Goal: Task Accomplishment & Management: Complete application form

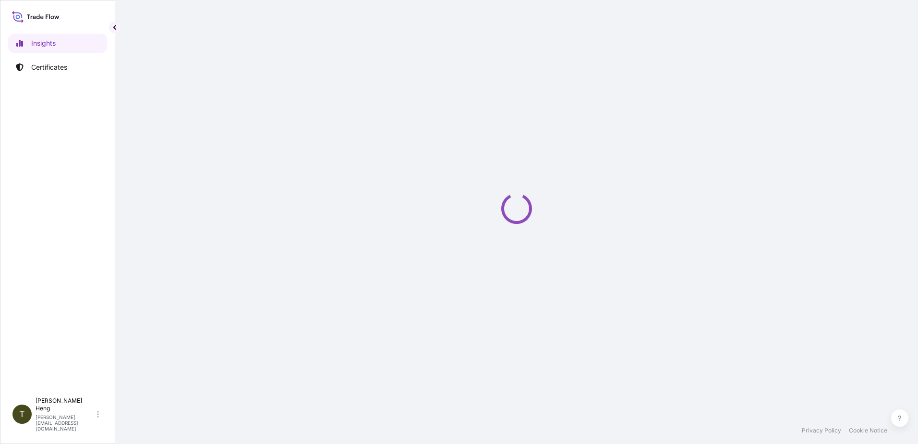
select select "2025"
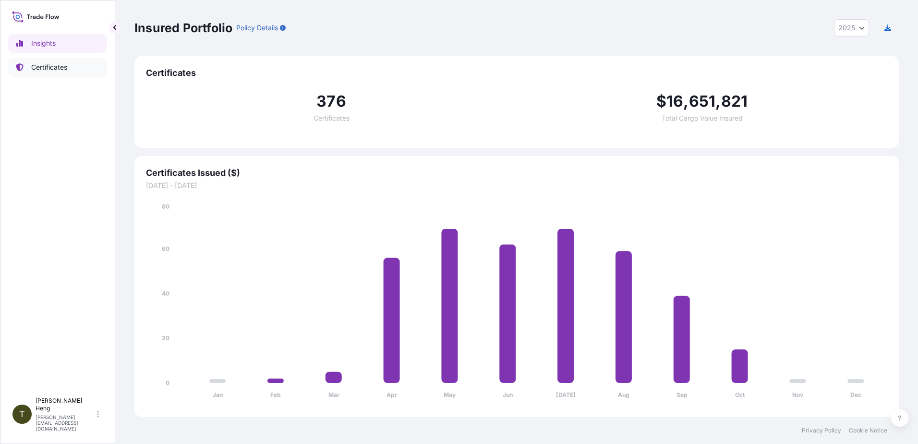
click at [49, 65] on p "Certificates" at bounding box center [49, 67] width 36 height 10
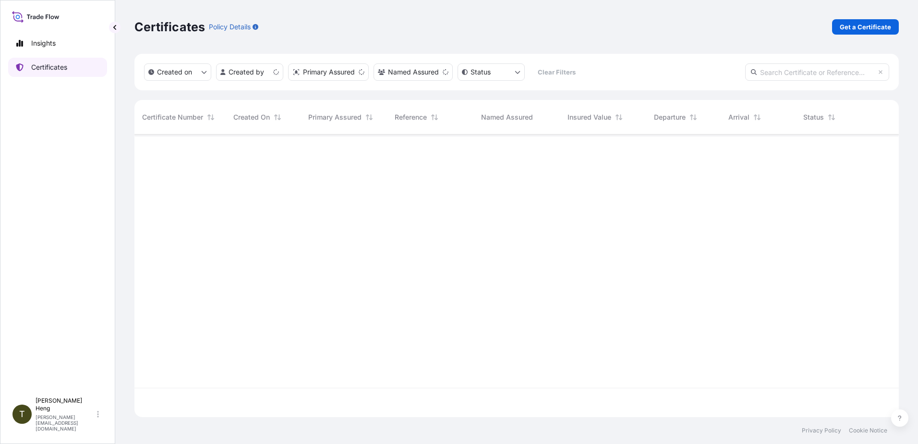
scroll to position [280, 757]
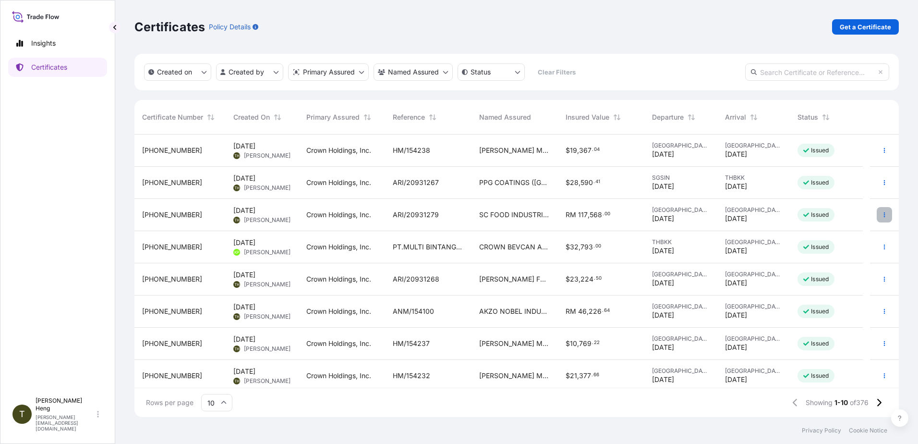
click at [884, 213] on icon "button" at bounding box center [884, 214] width 1 height 5
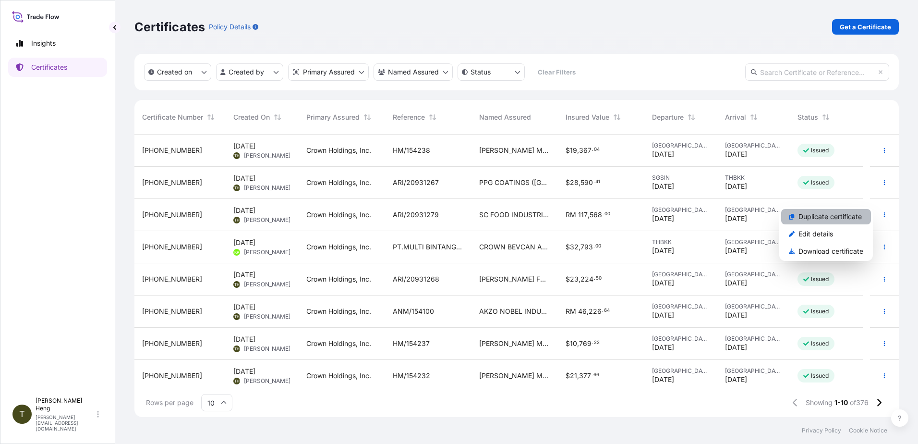
click at [817, 214] on p "Duplicate certificate" at bounding box center [829, 217] width 63 height 10
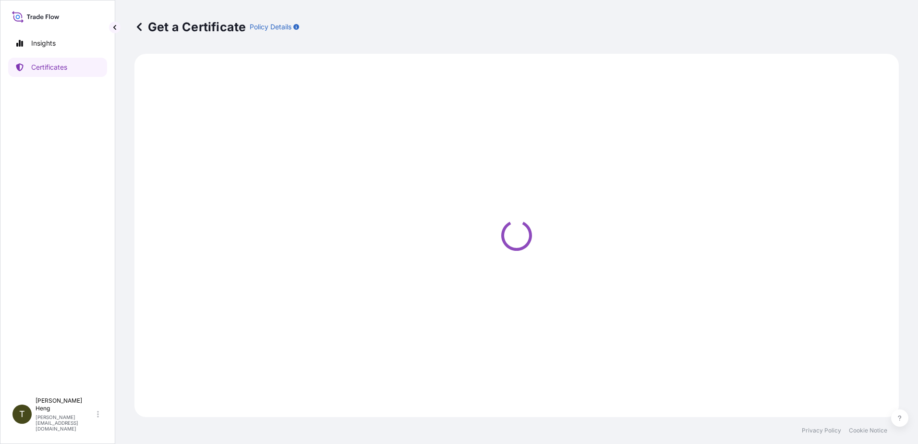
select select "Road"
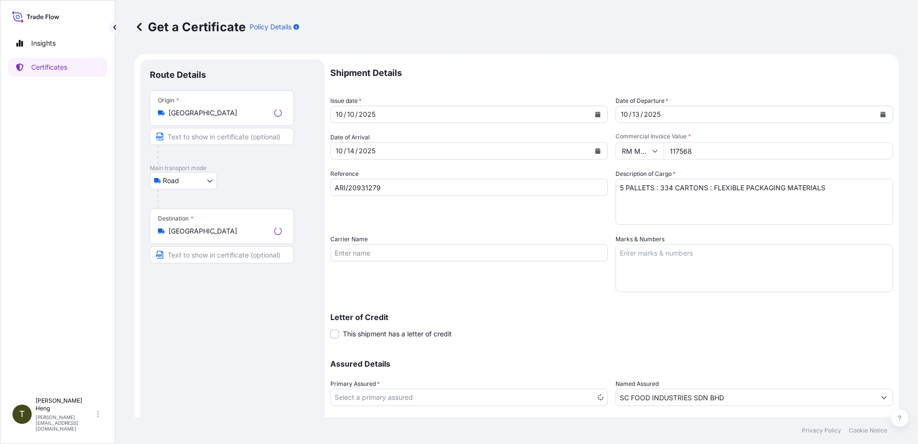
select select "31483"
click at [595, 114] on icon "Calendar" at bounding box center [597, 114] width 5 height 6
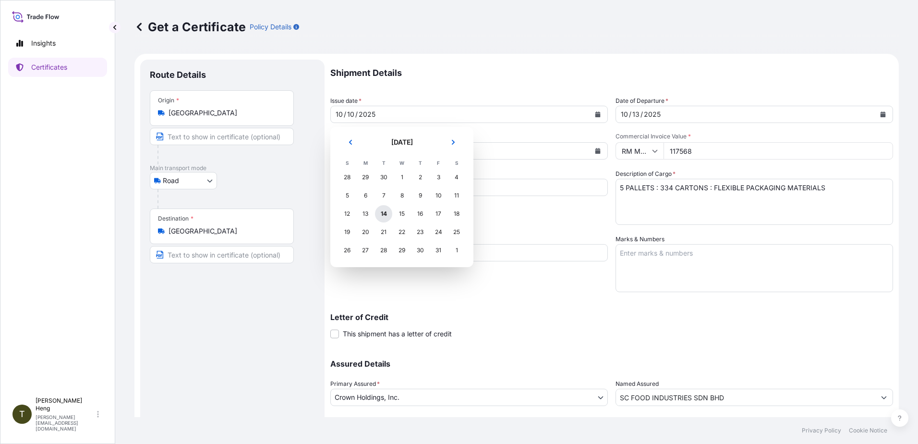
click at [384, 214] on div "14" at bounding box center [383, 213] width 17 height 17
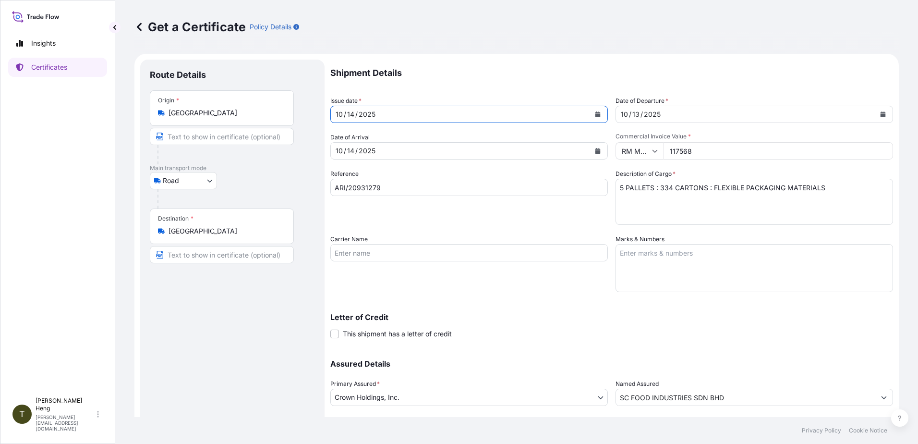
click at [595, 150] on icon "Calendar" at bounding box center [597, 151] width 5 height 6
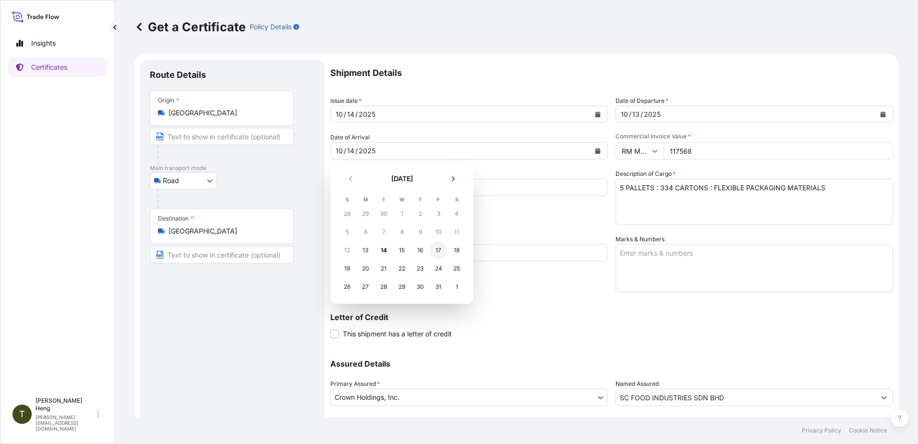
click at [437, 249] on div "17" at bounding box center [438, 250] width 17 height 17
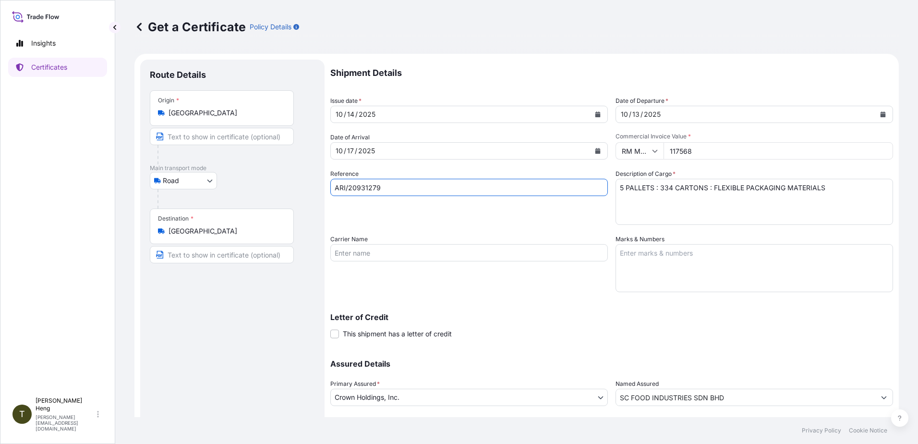
click at [402, 186] on input "ARI/20931279" at bounding box center [469, 187] width 278 height 17
type input "ARI/20931301"
click at [877, 111] on button "Calendar" at bounding box center [882, 114] width 15 height 15
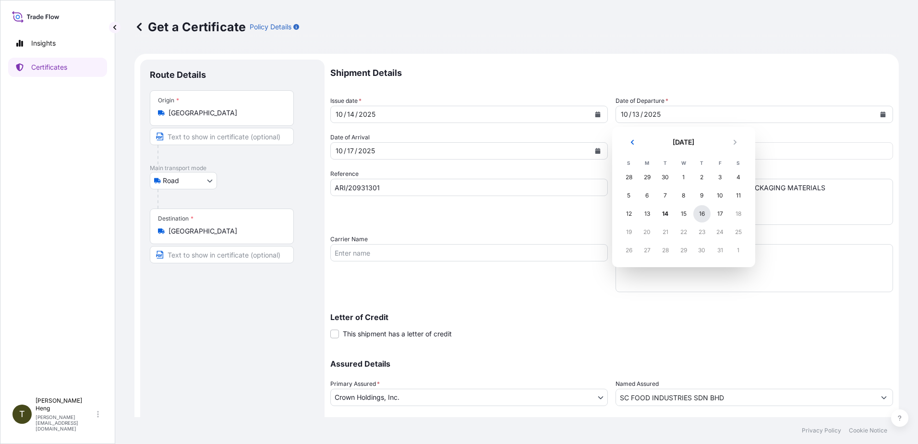
click at [707, 212] on div "16" at bounding box center [701, 213] width 17 height 17
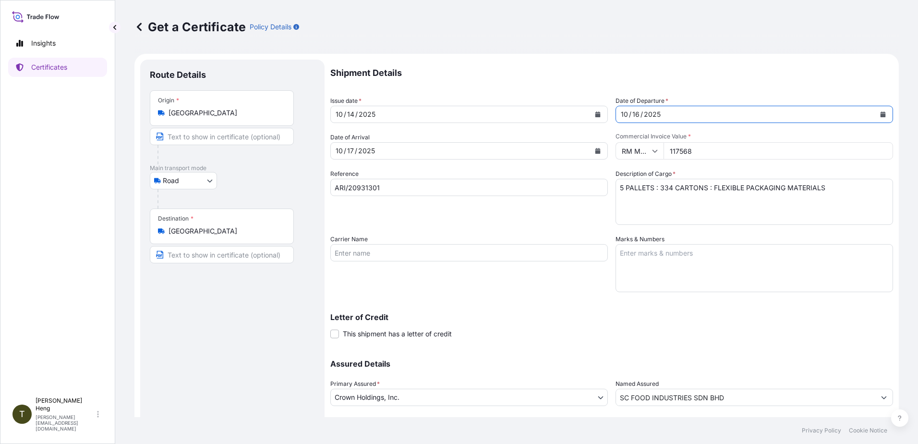
click at [652, 151] on icon at bounding box center [655, 151] width 6 height 6
click at [628, 221] on div "$ SGD" at bounding box center [636, 212] width 40 height 18
type input "$ SGD"
click at [708, 148] on input "117568" at bounding box center [779, 150] width 230 height 17
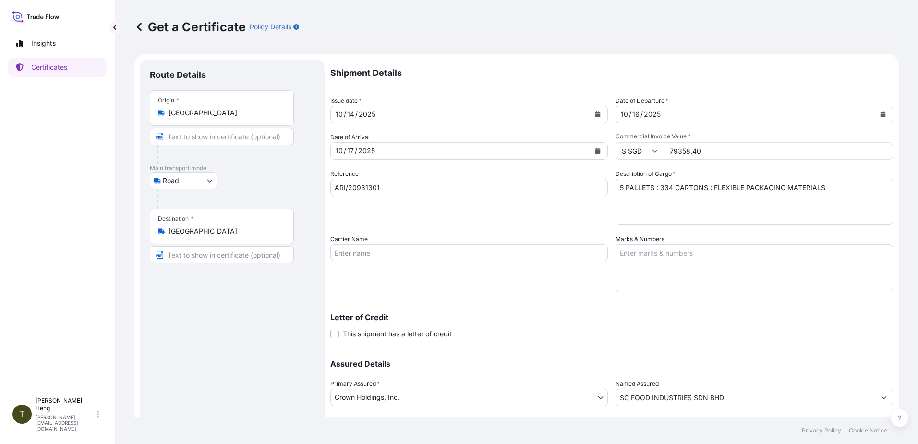
type input "79358.40"
click at [658, 190] on textarea "5 PALLETS : 334 CARTONS : FLEXIBLE PACKAGING MATERIALS" at bounding box center [755, 202] width 278 height 46
click at [709, 190] on textarea "5 PALLETS : 334 CARTONS : FLEXIBLE PACKAGING MATERIALS" at bounding box center [755, 202] width 278 height 46
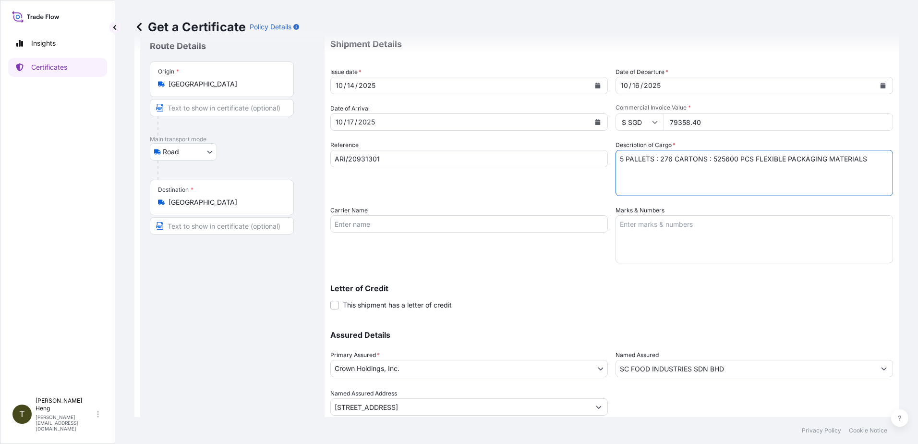
scroll to position [60, 0]
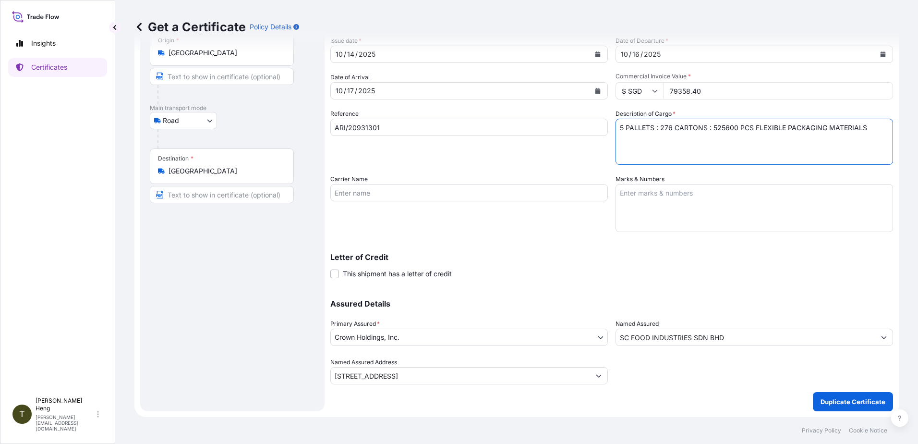
type textarea "5 PALLETS : 276 CARTONS : 525600 PCS FLEXIBLE PACKAGING MATERIALS"
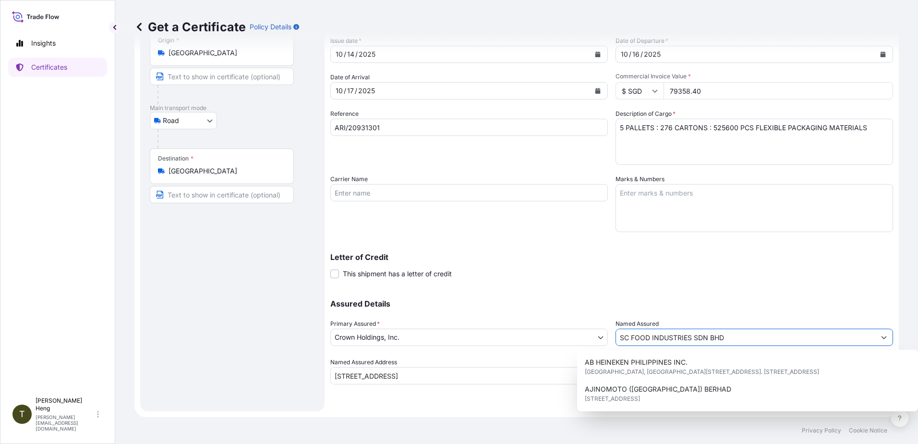
click at [749, 341] on input "SC FOOD INDUSTRIES SDN BHD" at bounding box center [745, 336] width 259 height 17
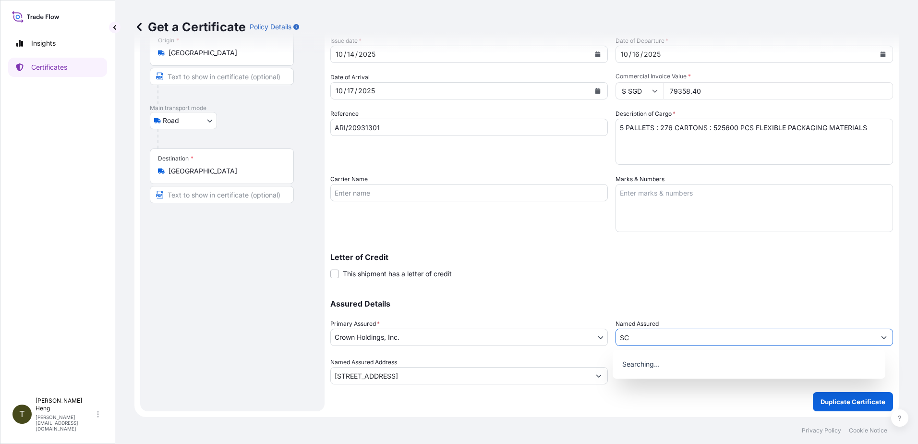
type input "S"
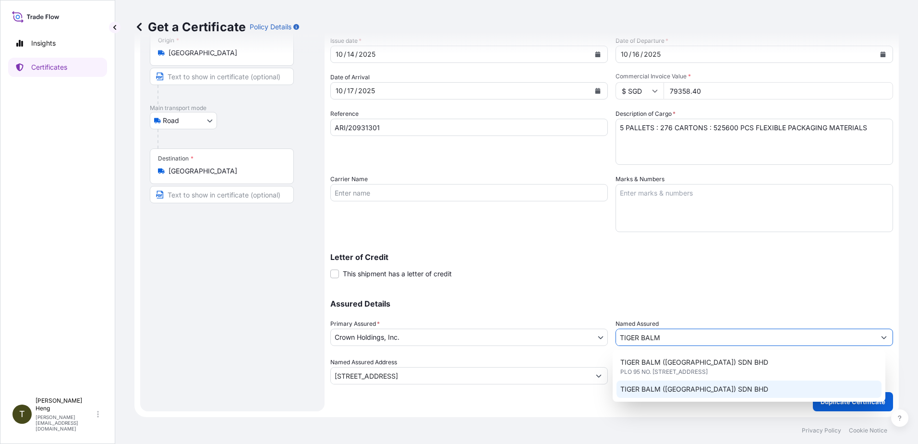
click at [666, 385] on span "TIGER BALM ([GEOGRAPHIC_DATA]) SDN BHD" at bounding box center [694, 389] width 148 height 10
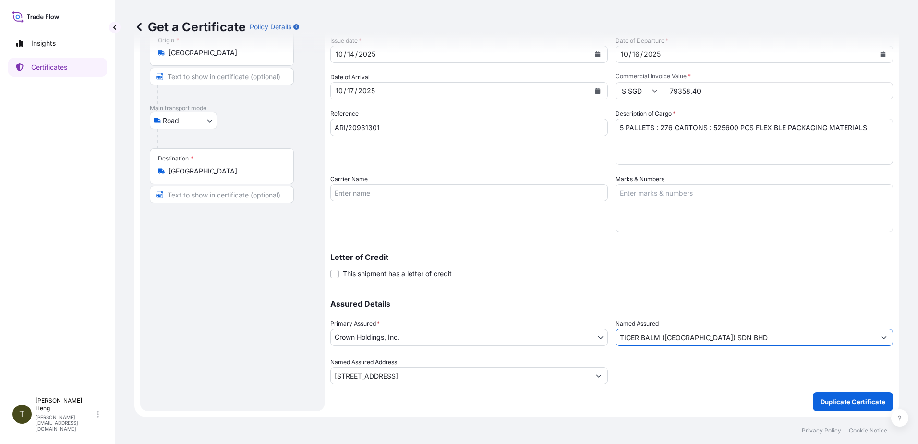
type input "TIGER BALM ([GEOGRAPHIC_DATA]) SDN BHD"
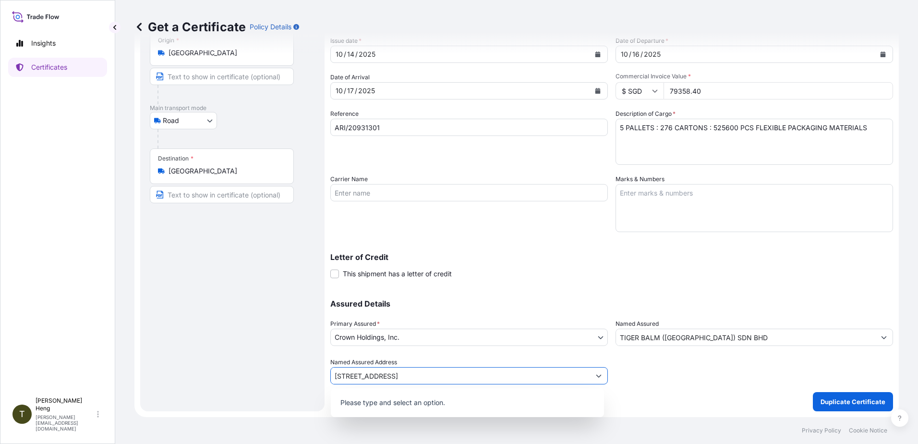
click at [596, 376] on icon "Show suggestions" at bounding box center [599, 376] width 6 height 6
type input "L"
click at [848, 399] on p "Duplicate Certificate" at bounding box center [853, 402] width 65 height 10
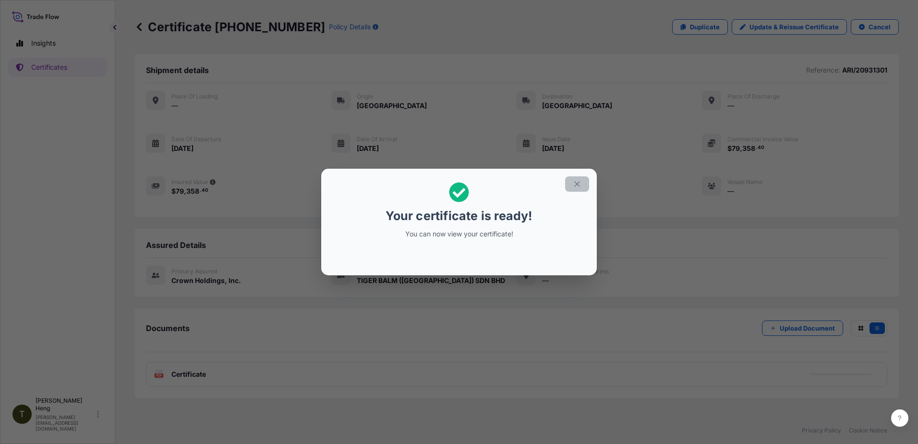
click at [578, 183] on icon "button" at bounding box center [576, 183] width 5 height 5
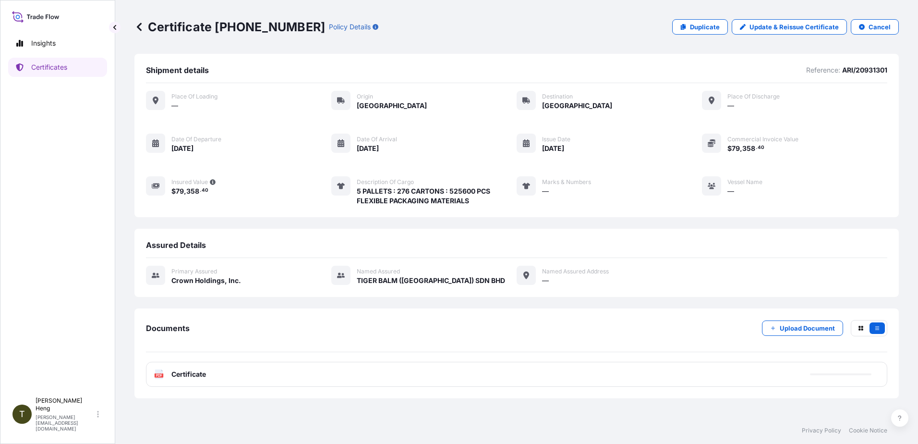
click at [156, 371] on icon at bounding box center [159, 374] width 8 height 10
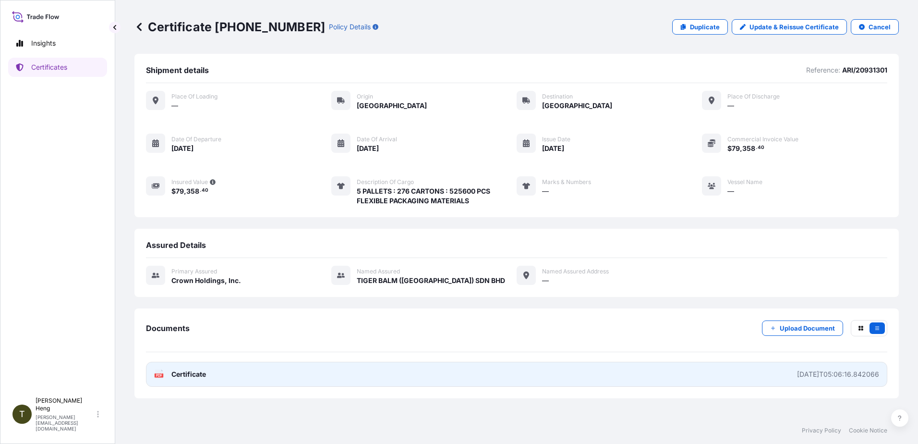
click at [159, 375] on text "PDF" at bounding box center [159, 375] width 6 height 3
